Goal: Obtain resource: Obtain resource

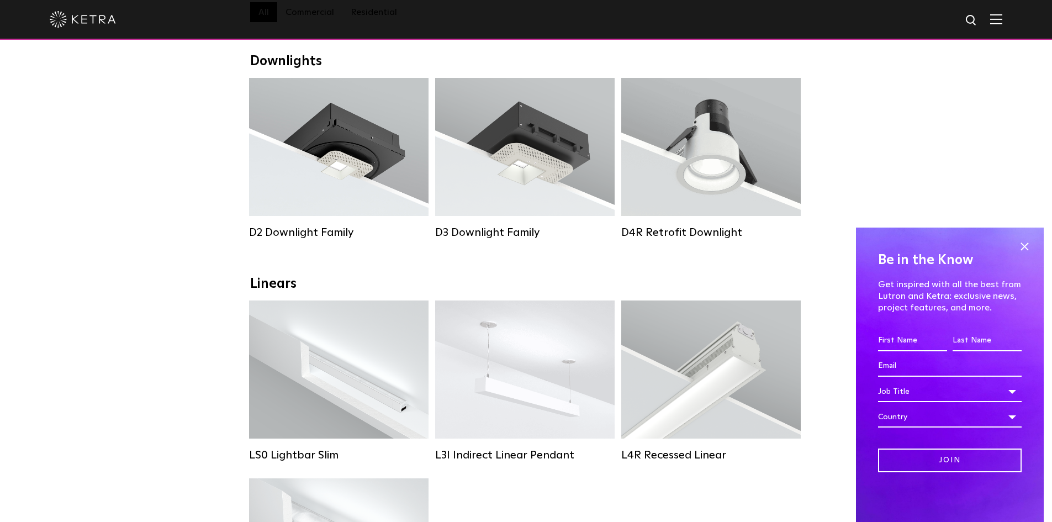
scroll to position [331, 0]
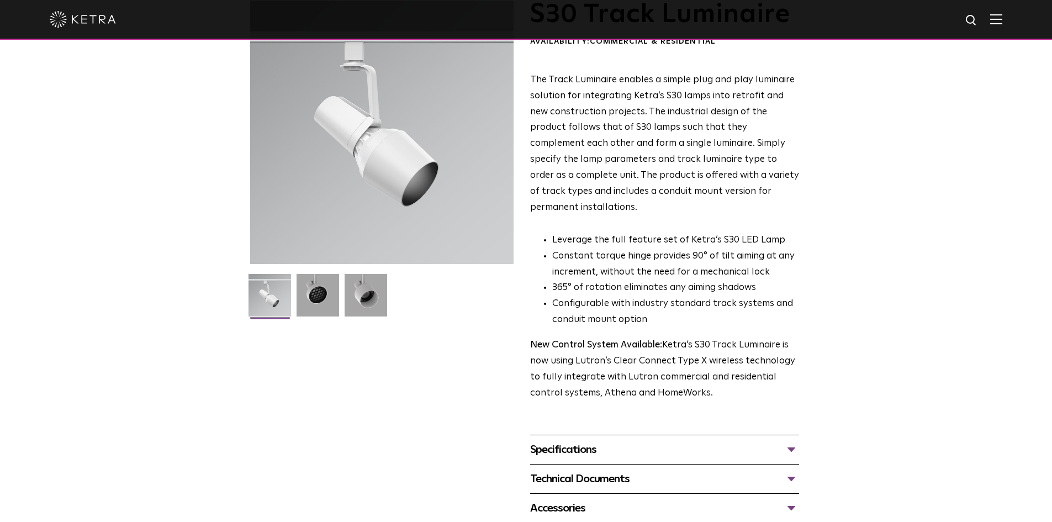
scroll to position [166, 0]
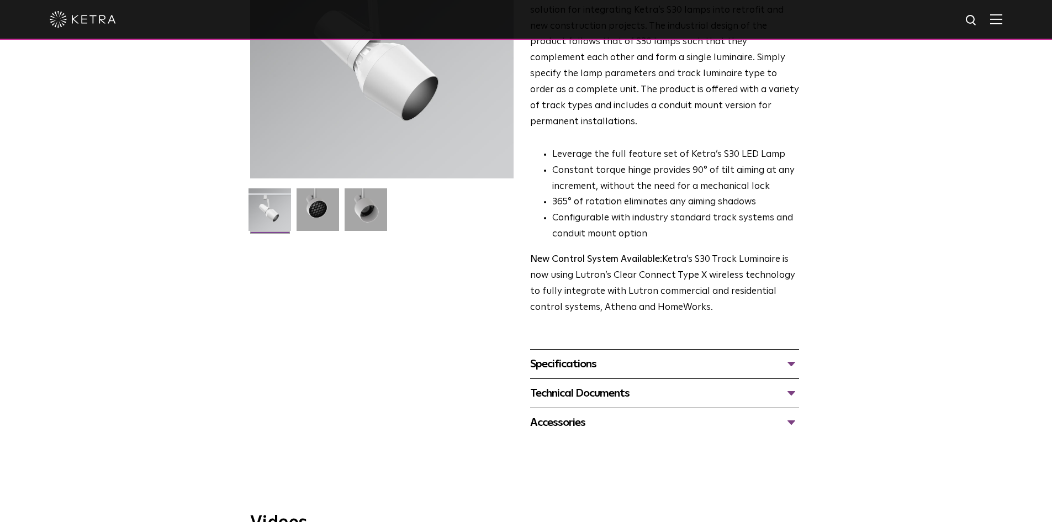
click at [624, 355] on div "Specifications" at bounding box center [664, 364] width 269 height 18
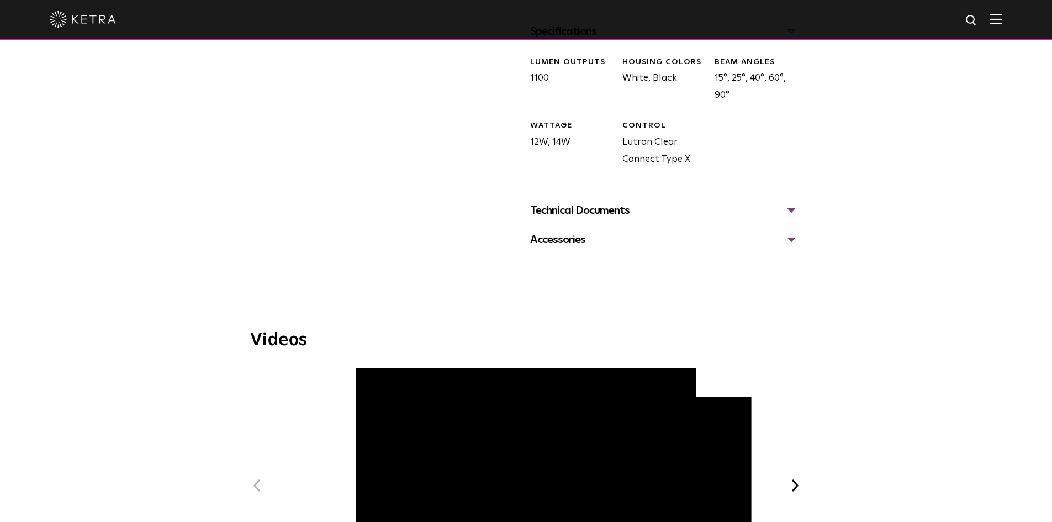
scroll to position [552, 0]
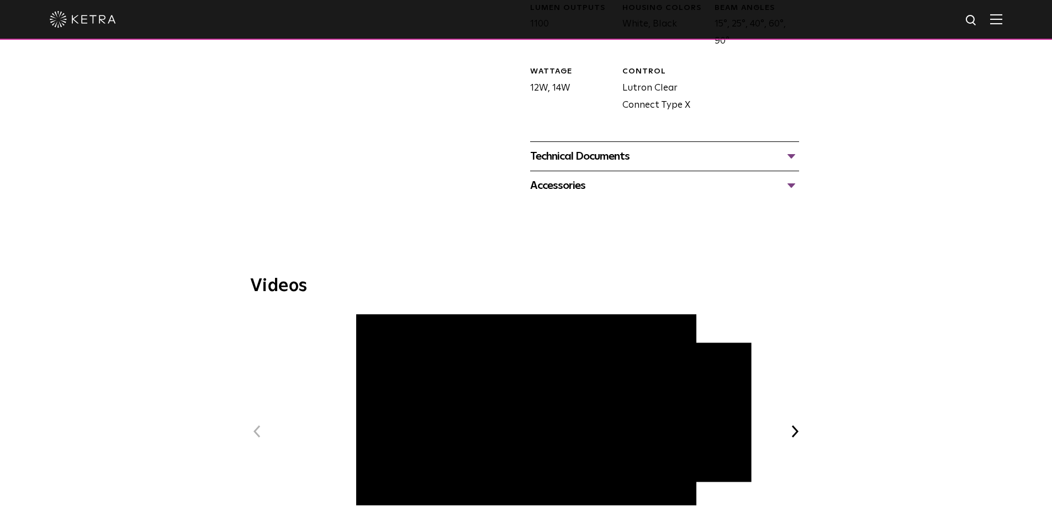
click at [581, 177] on div "Accessories" at bounding box center [664, 186] width 269 height 18
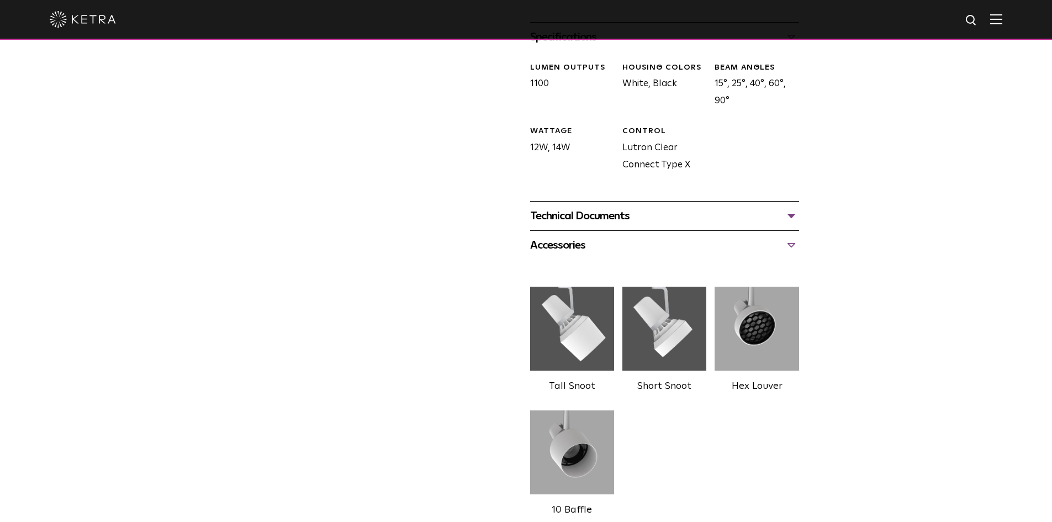
scroll to position [452, 0]
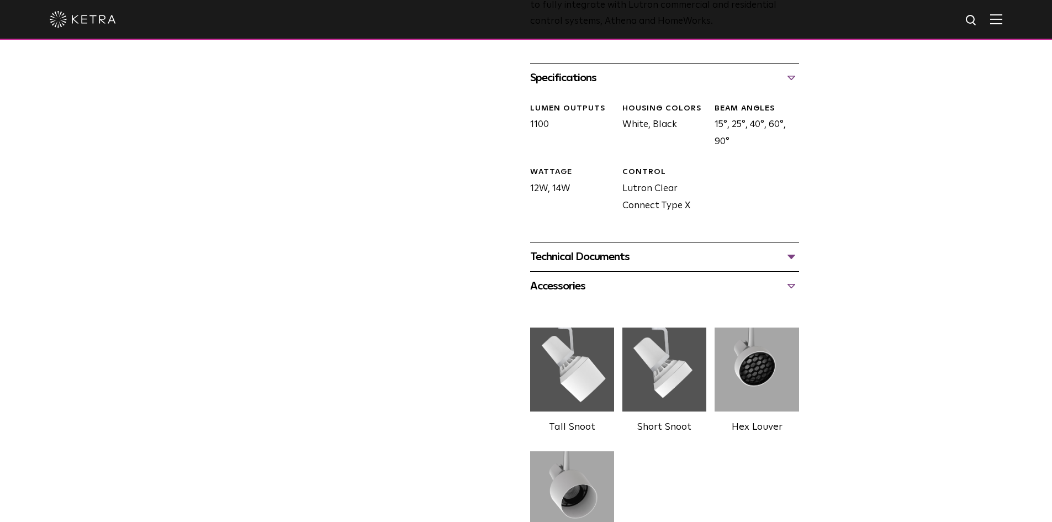
click at [632, 242] on div "Technical Documents S30 Track Luminaire Specification Sheet S30 Track Installat…" at bounding box center [664, 256] width 269 height 29
click at [621, 248] on div "Technical Documents" at bounding box center [664, 257] width 269 height 18
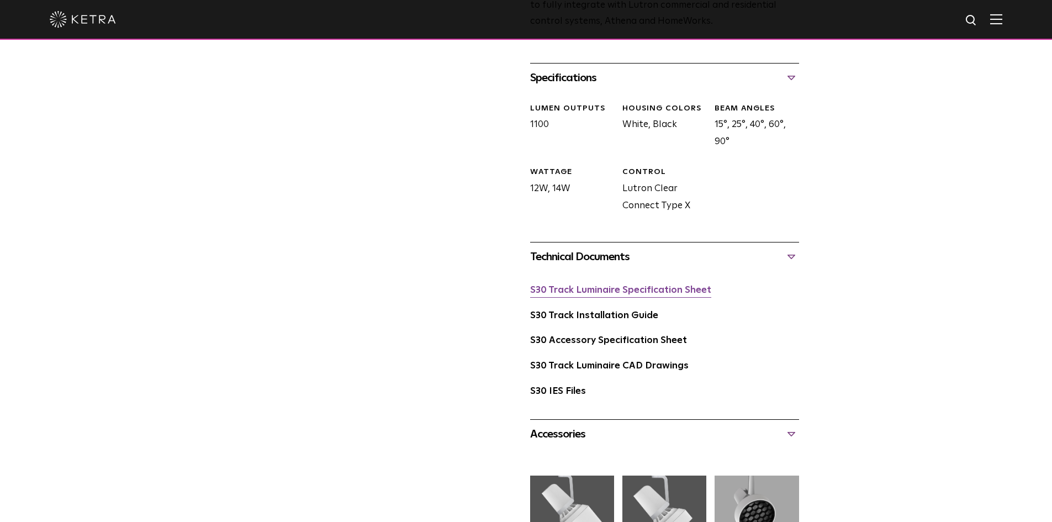
click at [634, 286] on link "S30 Track Luminaire Specification Sheet" at bounding box center [620, 290] width 181 height 9
